Goal: Register for event/course

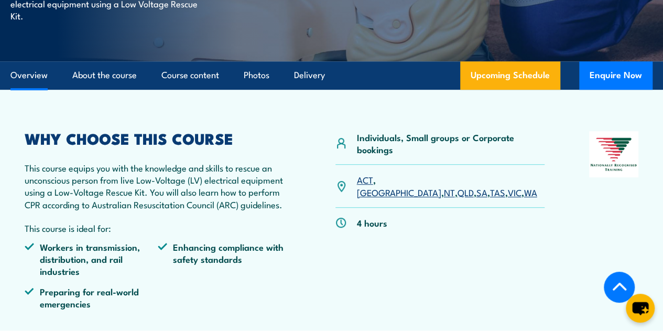
scroll to position [348, 0]
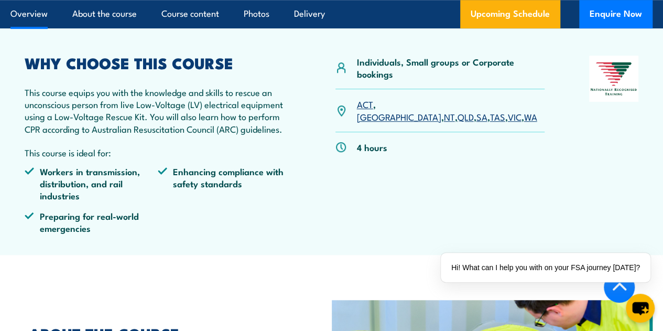
click at [457, 123] on link "QLD" at bounding box center [465, 116] width 16 height 13
click at [522, 28] on link "Upcoming Schedule" at bounding box center [510, 14] width 100 height 28
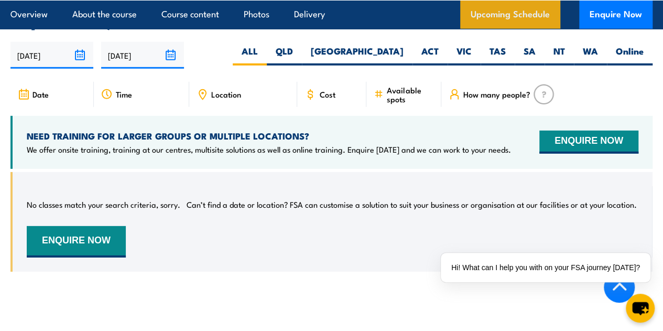
scroll to position [1524, 0]
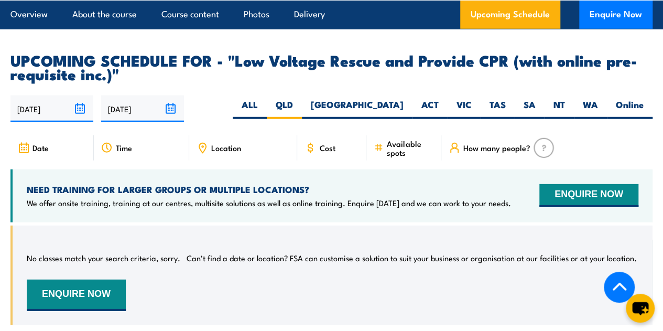
scroll to position [1461, 0]
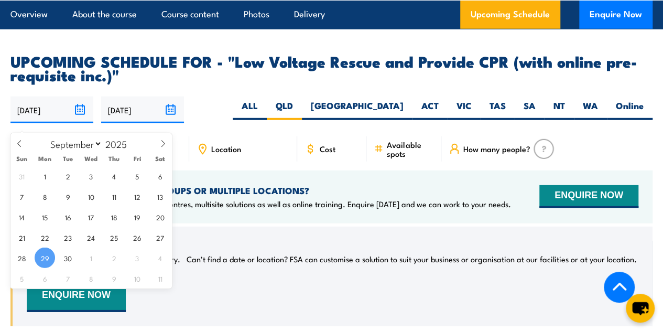
click at [88, 118] on input "[DATE]" at bounding box center [51, 109] width 83 height 27
click at [162, 144] on icon at bounding box center [162, 143] width 7 height 7
select select "9"
click at [115, 218] on span "16" at bounding box center [114, 216] width 20 height 20
type input "16/10/2025"
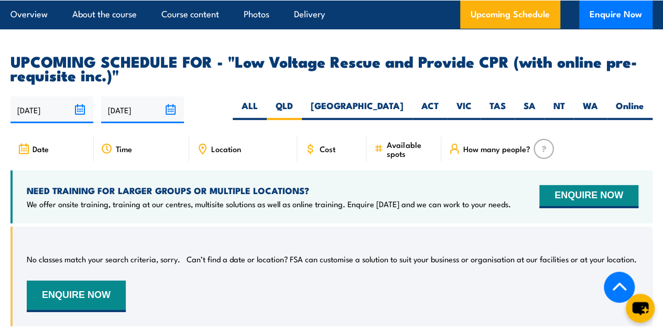
click at [158, 116] on input "28/03/2026" at bounding box center [142, 109] width 83 height 27
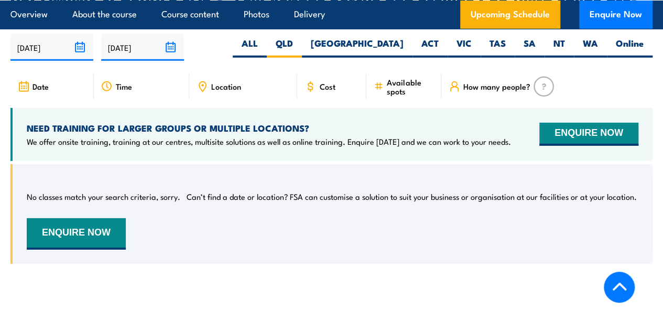
scroll to position [1524, 0]
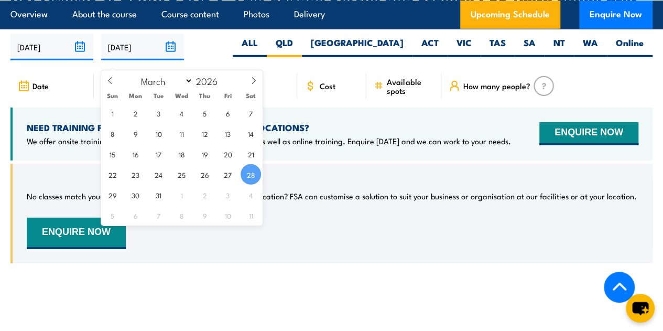
click at [172, 60] on input "[DATE]" at bounding box center [142, 47] width 83 height 27
click at [111, 85] on span at bounding box center [110, 84] width 18 height 28
select select "0"
click at [111, 85] on span at bounding box center [110, 84] width 18 height 28
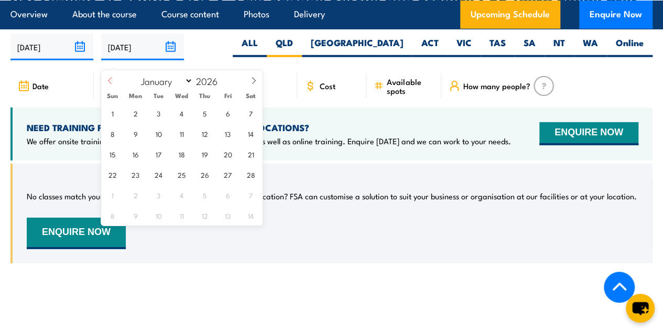
type input "2025"
click at [111, 85] on span at bounding box center [110, 84] width 18 height 28
select select "9"
click at [158, 173] on span "21" at bounding box center [158, 174] width 20 height 20
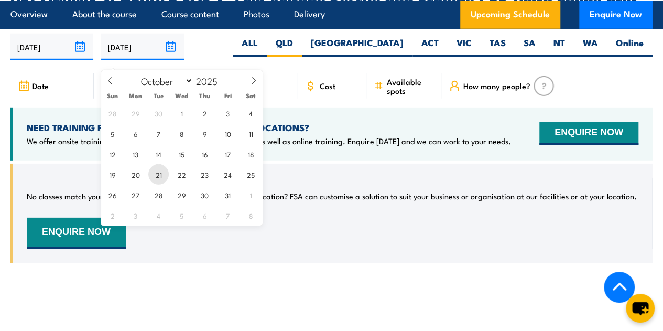
type input "[DATE]"
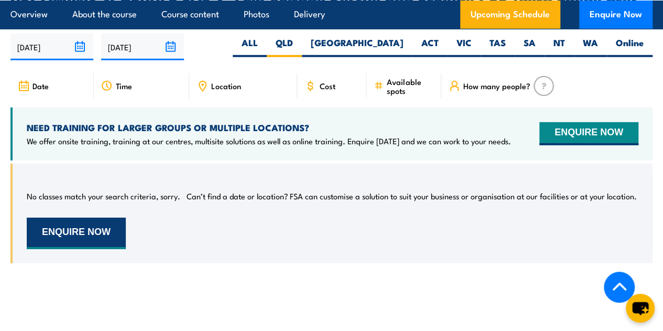
click at [104, 238] on button "ENQUIRE NOW" at bounding box center [76, 232] width 99 height 31
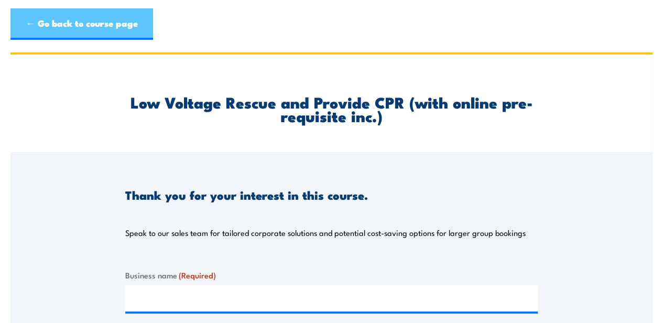
click at [39, 20] on link "← Go back to course page" at bounding box center [81, 23] width 142 height 31
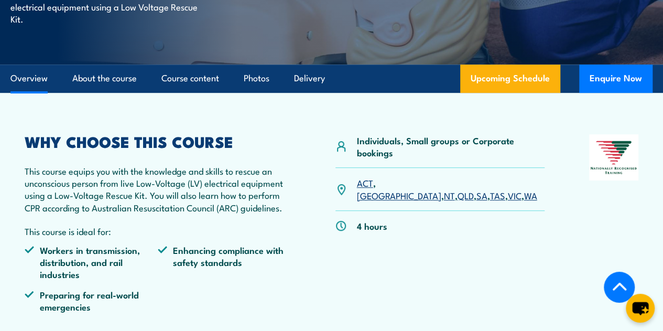
scroll to position [269, 0]
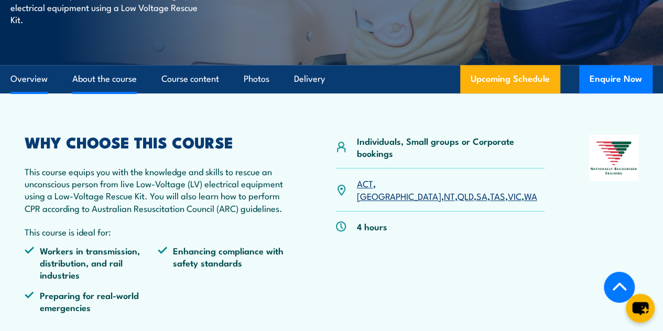
click at [116, 93] on link "About the course" at bounding box center [104, 79] width 64 height 28
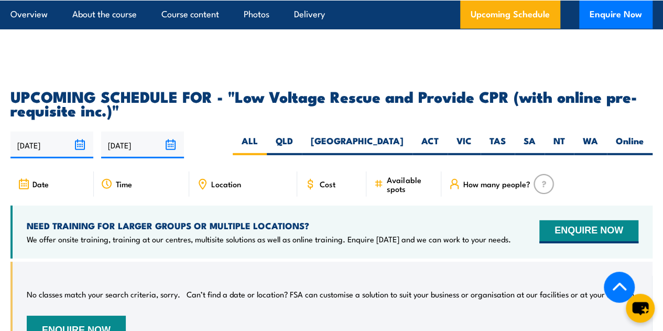
scroll to position [1427, 0]
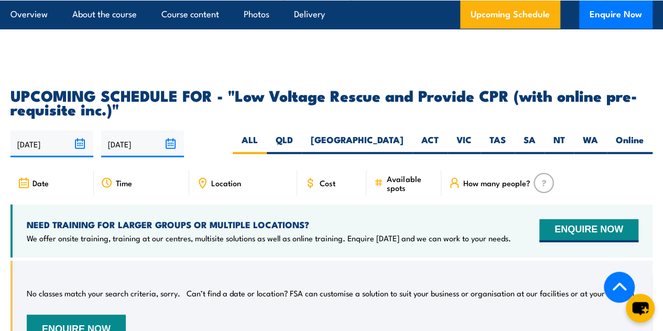
click at [541, 193] on img at bounding box center [543, 183] width 20 height 20
click at [493, 187] on span "How many people?" at bounding box center [496, 182] width 67 height 9
click at [462, 192] on div "How many people?" at bounding box center [546, 182] width 211 height 25
click at [458, 189] on icon at bounding box center [454, 183] width 12 height 12
click at [302, 150] on label "QLD" at bounding box center [284, 144] width 35 height 20
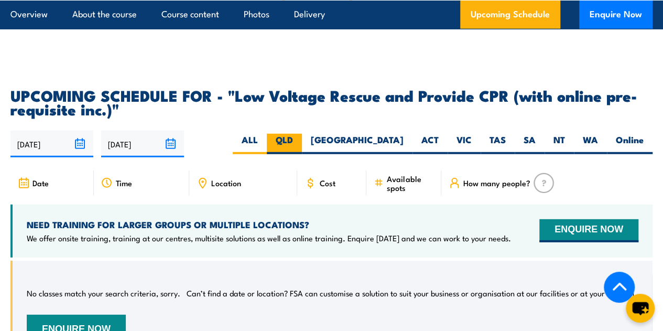
click at [300, 140] on input "QLD" at bounding box center [296, 137] width 7 height 7
radio input "true"
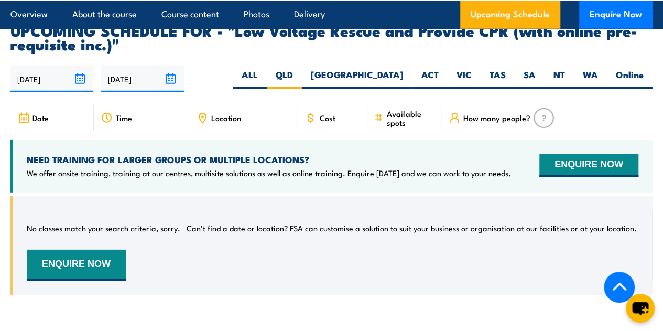
scroll to position [1494, 0]
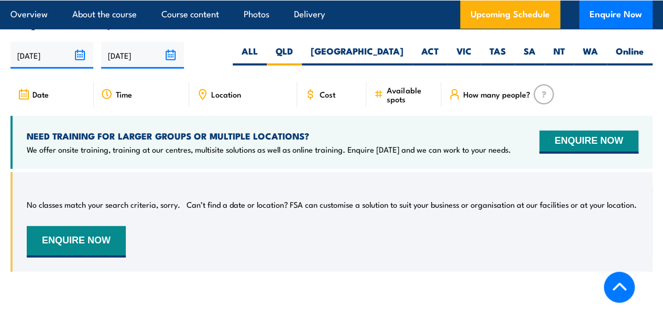
scroll to position [1524, 0]
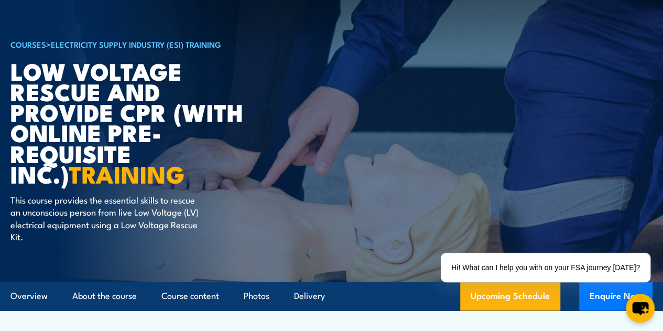
scroll to position [50, 0]
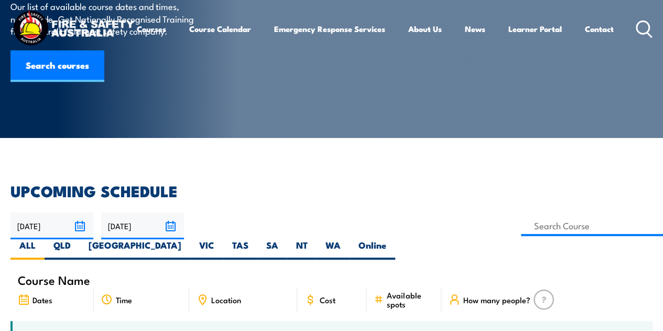
click at [85, 227] on input "[DATE]" at bounding box center [51, 225] width 83 height 27
click at [84, 227] on input "[DATE]" at bounding box center [51, 225] width 83 height 27
click at [78, 225] on input "[DATE]" at bounding box center [51, 225] width 83 height 27
click at [146, 230] on input "28/11/2025" at bounding box center [142, 225] width 83 height 27
click at [175, 222] on input "28/11/2025" at bounding box center [142, 225] width 83 height 27
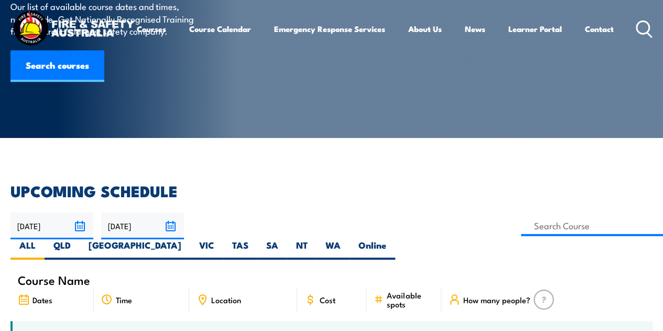
scroll to position [222, 0]
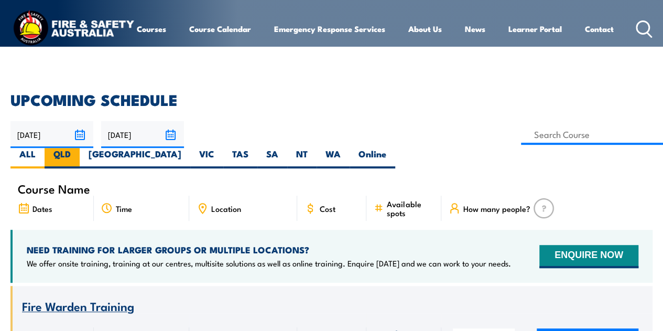
click at [80, 148] on label "QLD" at bounding box center [62, 158] width 35 height 20
click at [78, 148] on input "QLD" at bounding box center [74, 151] width 7 height 7
radio input "true"
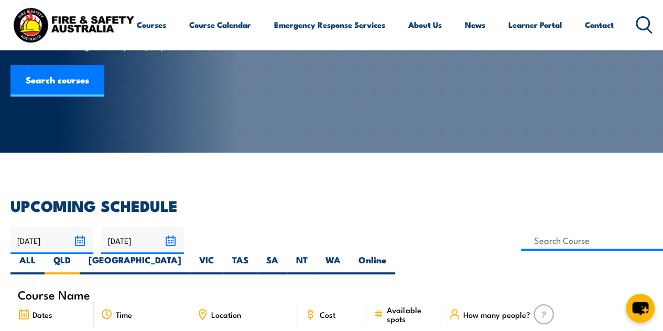
scroll to position [237, 0]
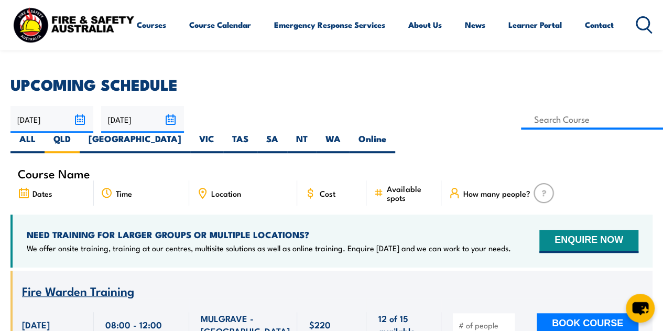
click at [167, 120] on input "28/11/2025" at bounding box center [142, 119] width 83 height 27
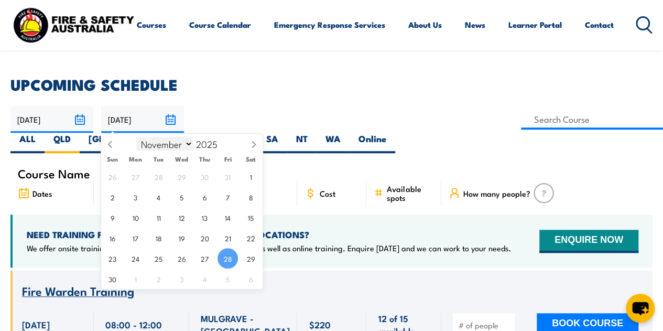
click at [185, 140] on select "January February March April May June July August September October November De…" at bounding box center [164, 144] width 57 height 14
select select "9"
click at [136, 137] on select "January February March April May June July August September October November De…" at bounding box center [164, 144] width 57 height 14
click at [229, 265] on span "31" at bounding box center [227, 258] width 20 height 20
type input "[DATE]"
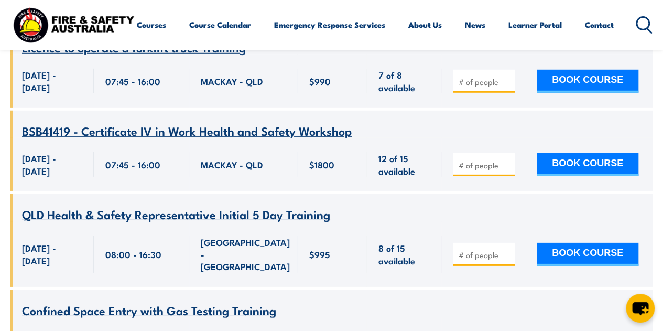
scroll to position [3508, 0]
